Goal: Find specific page/section: Find specific page/section

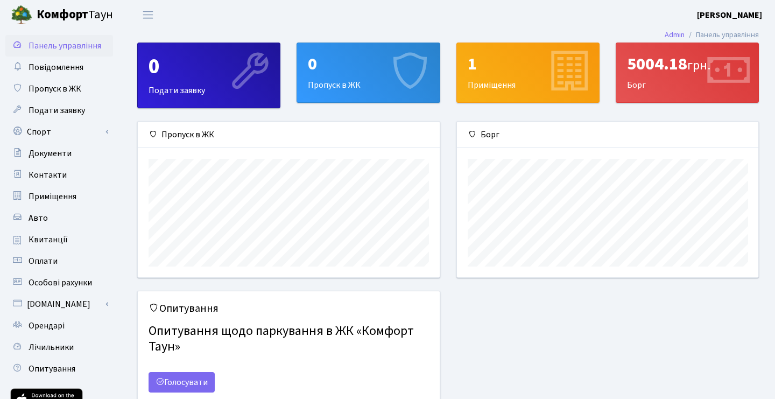
scroll to position [156, 301]
click at [700, 88] on div "5004.18 грн. [GEOGRAPHIC_DATA]" at bounding box center [687, 72] width 142 height 59
click at [675, 81] on div "5004.18 грн. [GEOGRAPHIC_DATA]" at bounding box center [687, 72] width 142 height 59
click at [665, 93] on div "5004.18 грн. [GEOGRAPHIC_DATA]" at bounding box center [687, 72] width 142 height 59
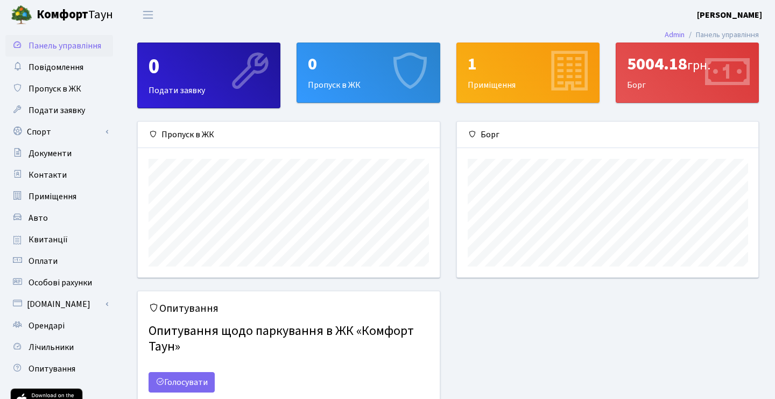
click at [663, 81] on div "5004.18 грн. [GEOGRAPHIC_DATA]" at bounding box center [687, 72] width 142 height 59
click at [33, 240] on span "Квитанції" at bounding box center [48, 240] width 39 height 12
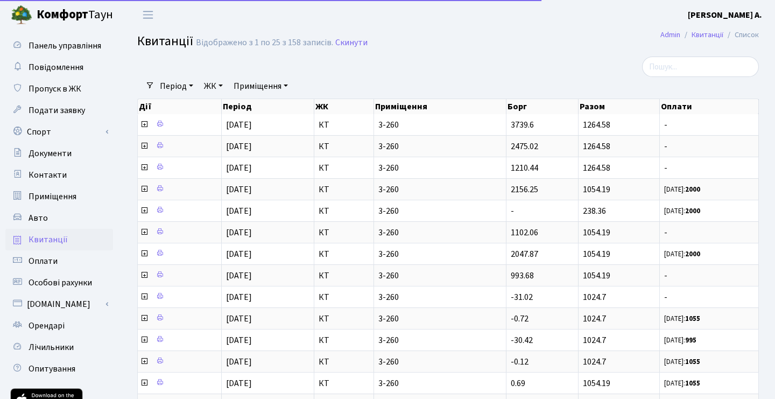
select select "25"
